Goal: Task Accomplishment & Management: Use online tool/utility

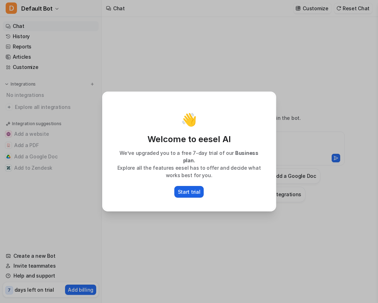
click at [194, 190] on p "Start trial" at bounding box center [189, 191] width 23 height 7
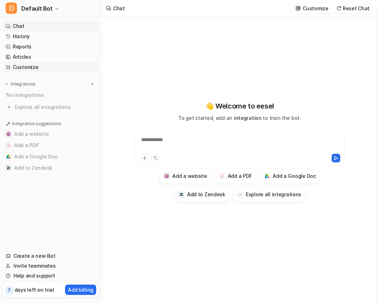
click at [35, 69] on link "Customize" at bounding box center [51, 67] width 96 height 10
